Goal: Task Accomplishment & Management: Manage account settings

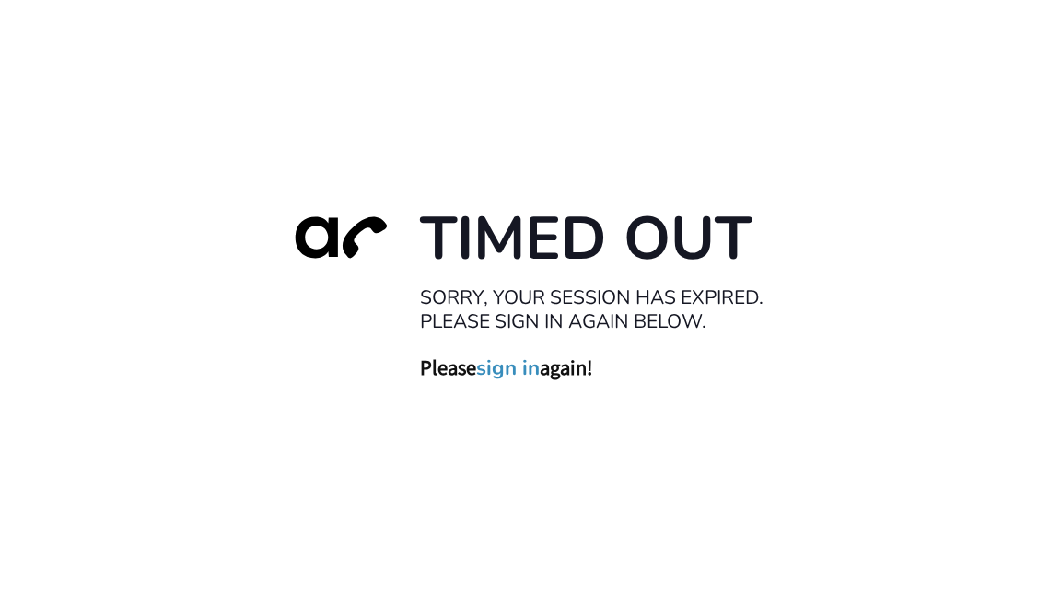
click at [527, 369] on link "sign in" at bounding box center [508, 368] width 64 height 26
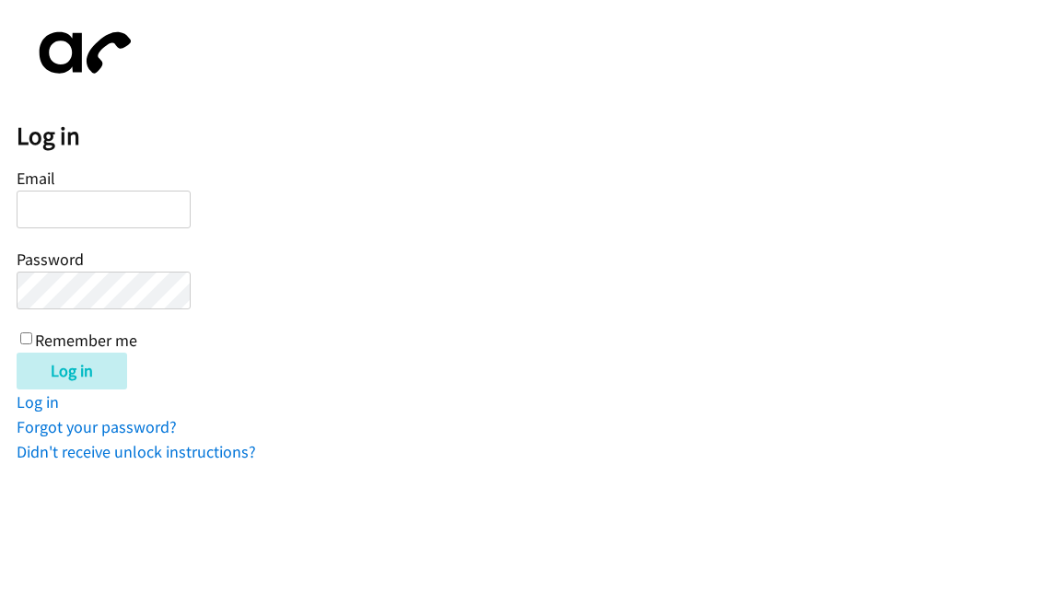
click at [118, 207] on input "Email" at bounding box center [104, 210] width 174 height 38
type input "paulo.brillo@dialpad.com"
click at [17, 353] on input "Log in" at bounding box center [72, 371] width 111 height 37
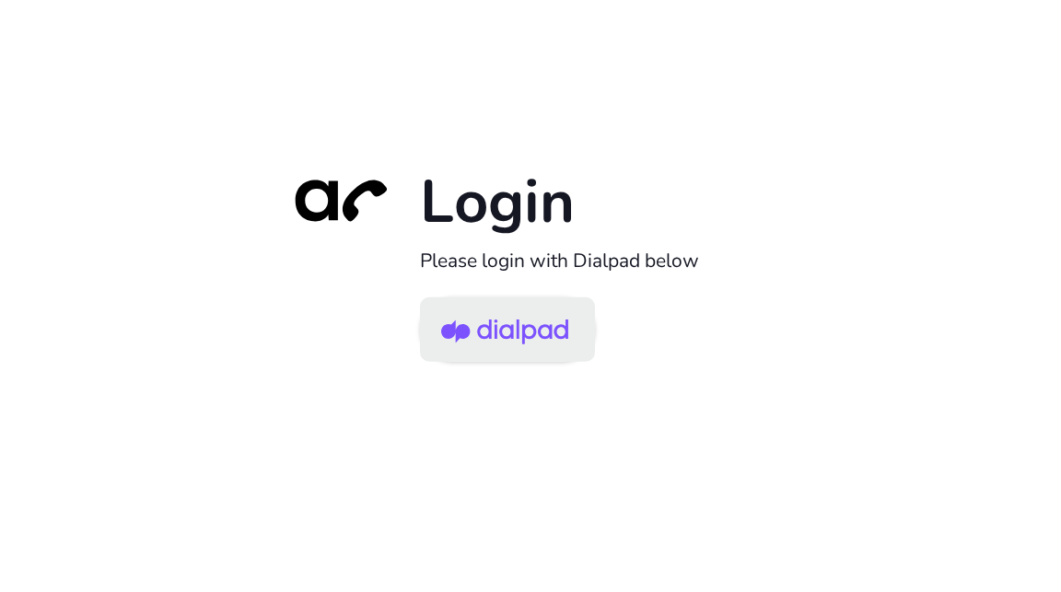
click at [488, 319] on img at bounding box center [504, 331] width 127 height 60
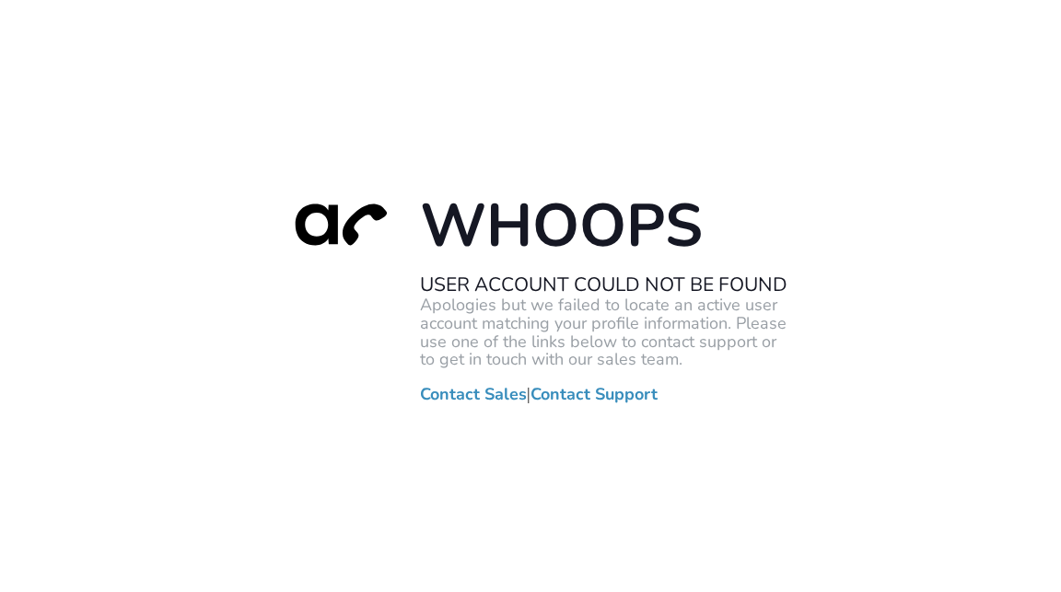
click at [601, 392] on link "Contact Support" at bounding box center [594, 395] width 127 height 18
click at [443, 393] on link "Contact Sales" at bounding box center [473, 395] width 107 height 18
click at [470, 395] on link "Contact Sales" at bounding box center [473, 395] width 107 height 18
click at [477, 404] on link "Contact Sales" at bounding box center [473, 395] width 107 height 18
click at [472, 388] on link "Contact Sales" at bounding box center [473, 395] width 107 height 18
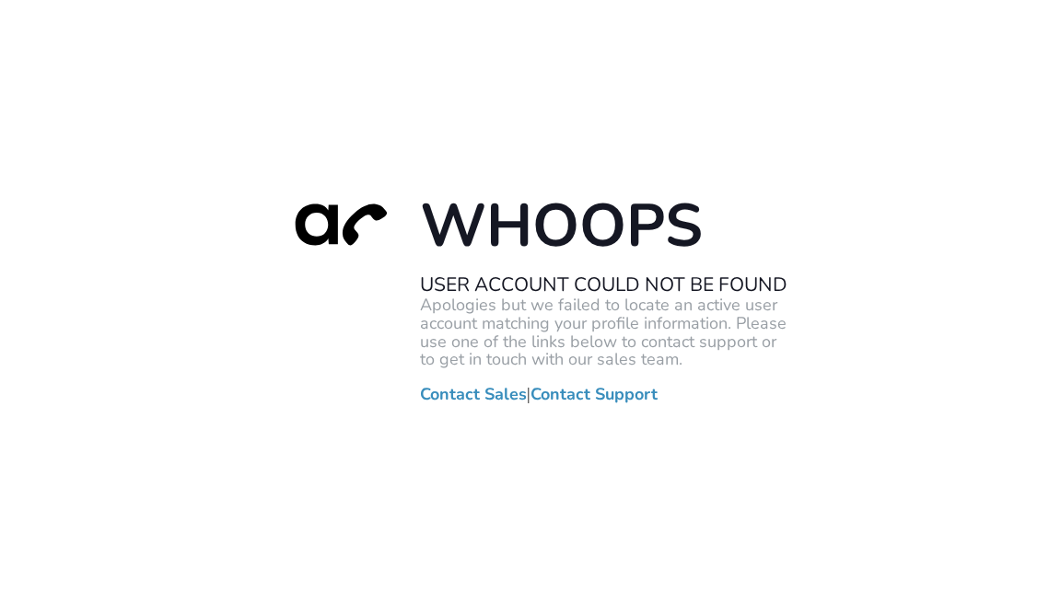
click at [474, 393] on link "Contact Sales" at bounding box center [473, 395] width 107 height 18
click at [199, 294] on div "Whoops User Account Could Not Be Found Apologies but we failed to locate an act…" at bounding box center [530, 296] width 1061 height 592
click at [327, 353] on div "Whoops User Account Could Not Be Found Apologies but we failed to locate an act…" at bounding box center [531, 296] width 516 height 216
